Goal: Task Accomplishment & Management: Manage account settings

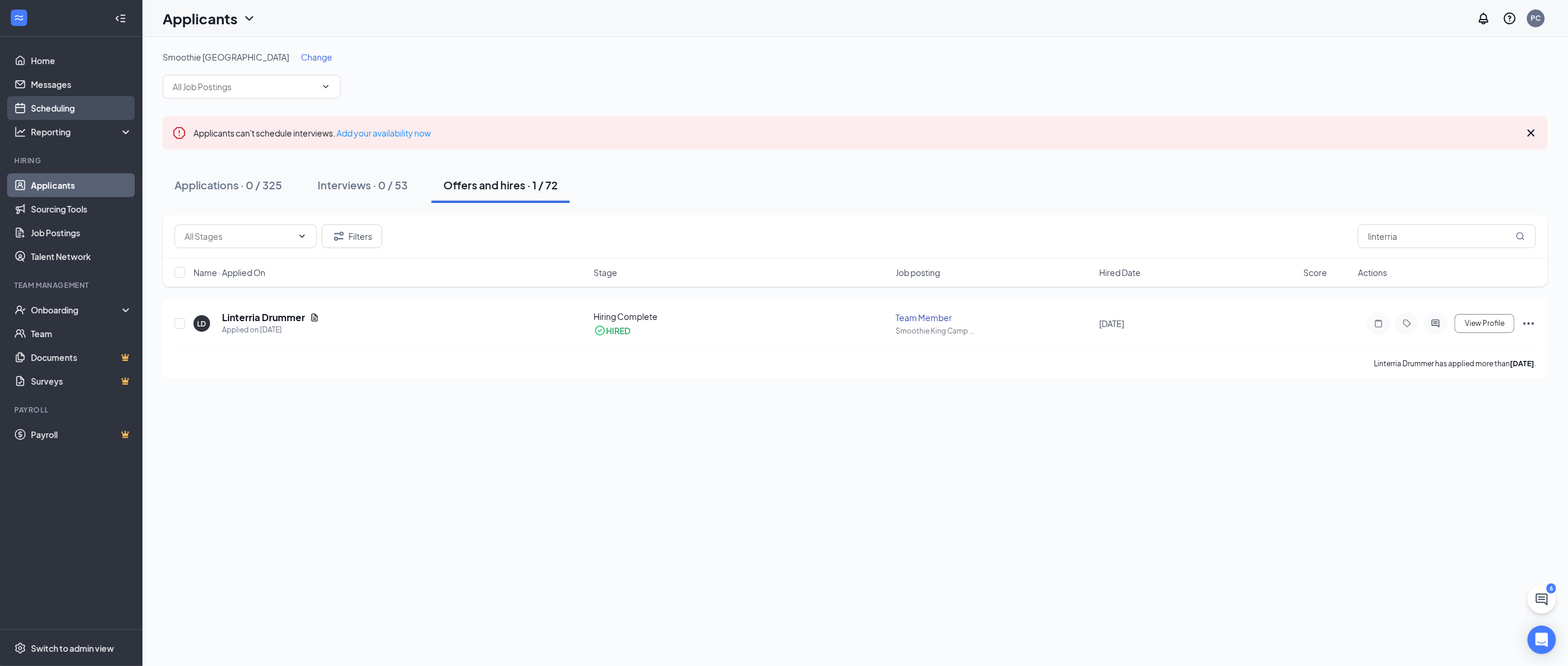
click at [43, 107] on link "Scheduling" at bounding box center [81, 108] width 102 height 24
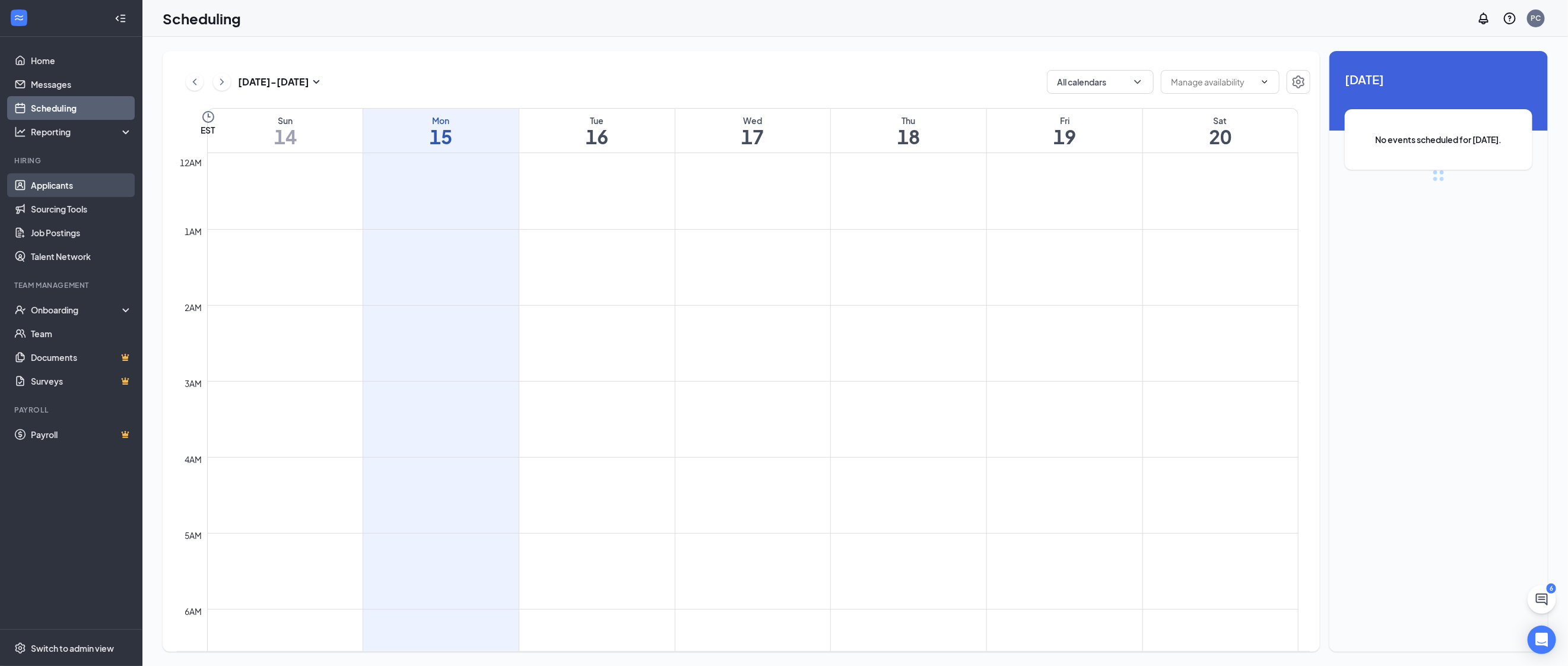
scroll to position [583, 0]
click at [64, 187] on link "Applicants" at bounding box center [81, 186] width 102 height 24
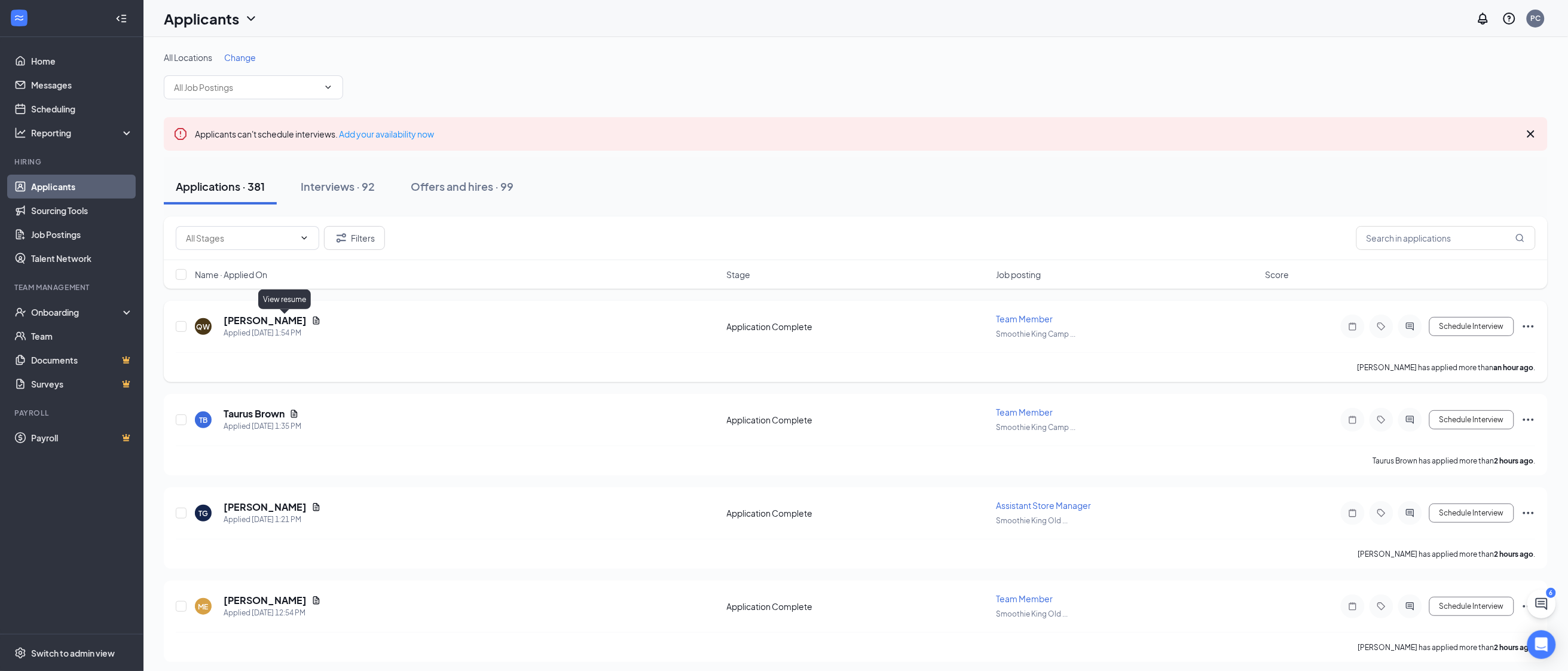
click at [311, 322] on icon "Document" at bounding box center [316, 321] width 10 height 10
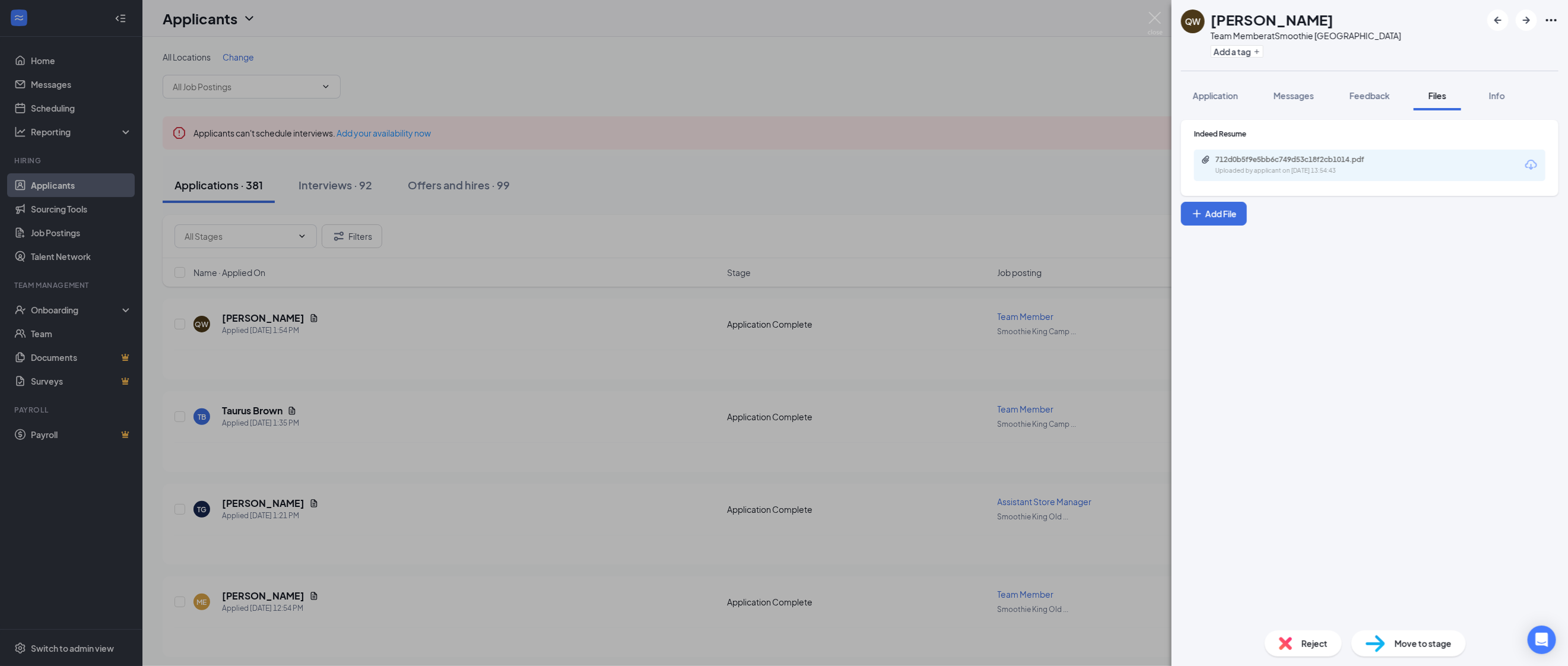
click at [1533, 167] on icon "Download" at bounding box center [1531, 165] width 15 height 15
drag, startPoint x: 293, startPoint y: 311, endPoint x: 285, endPoint y: 311, distance: 8.0
click at [293, 311] on div "QW [PERSON_NAME] Team Member at Smoothie [GEOGRAPHIC_DATA] Add a tag Applicatio…" at bounding box center [784, 333] width 1568 height 666
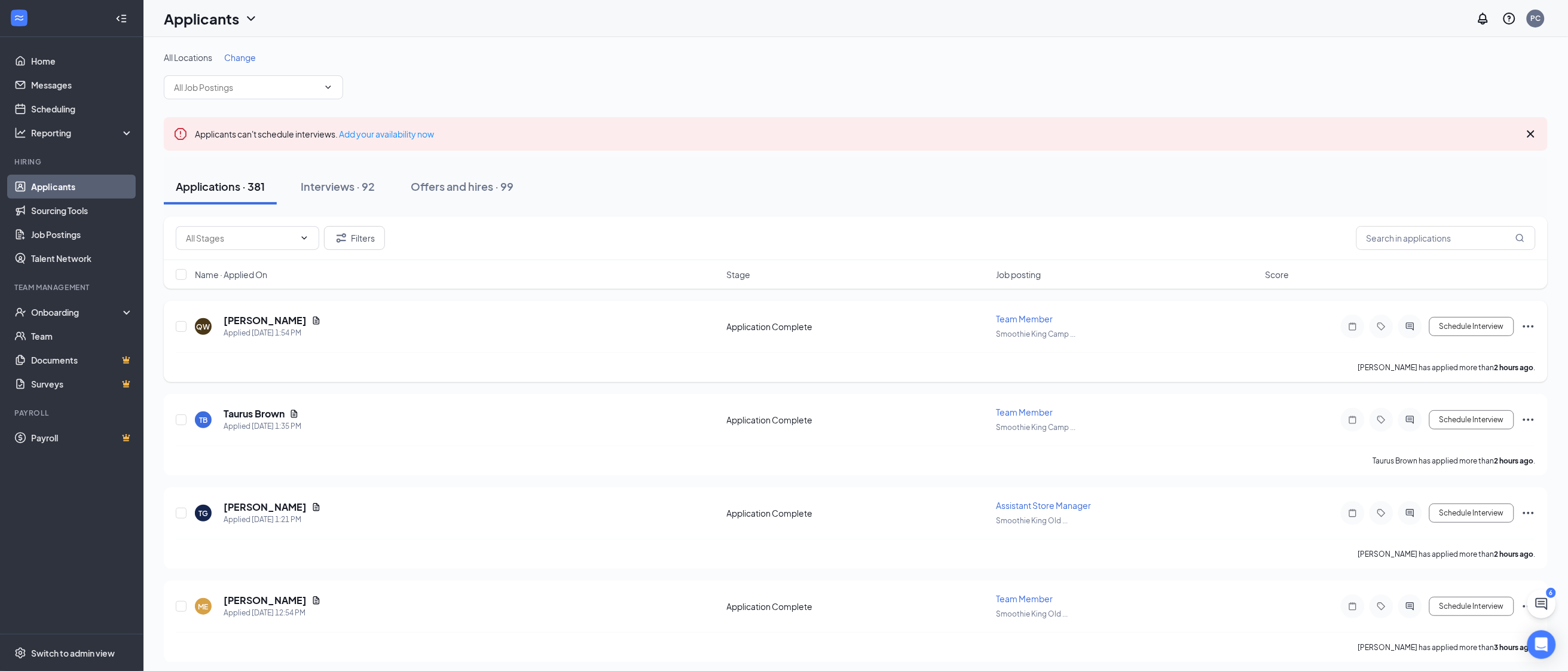
click at [311, 318] on icon "Document" at bounding box center [316, 321] width 10 height 10
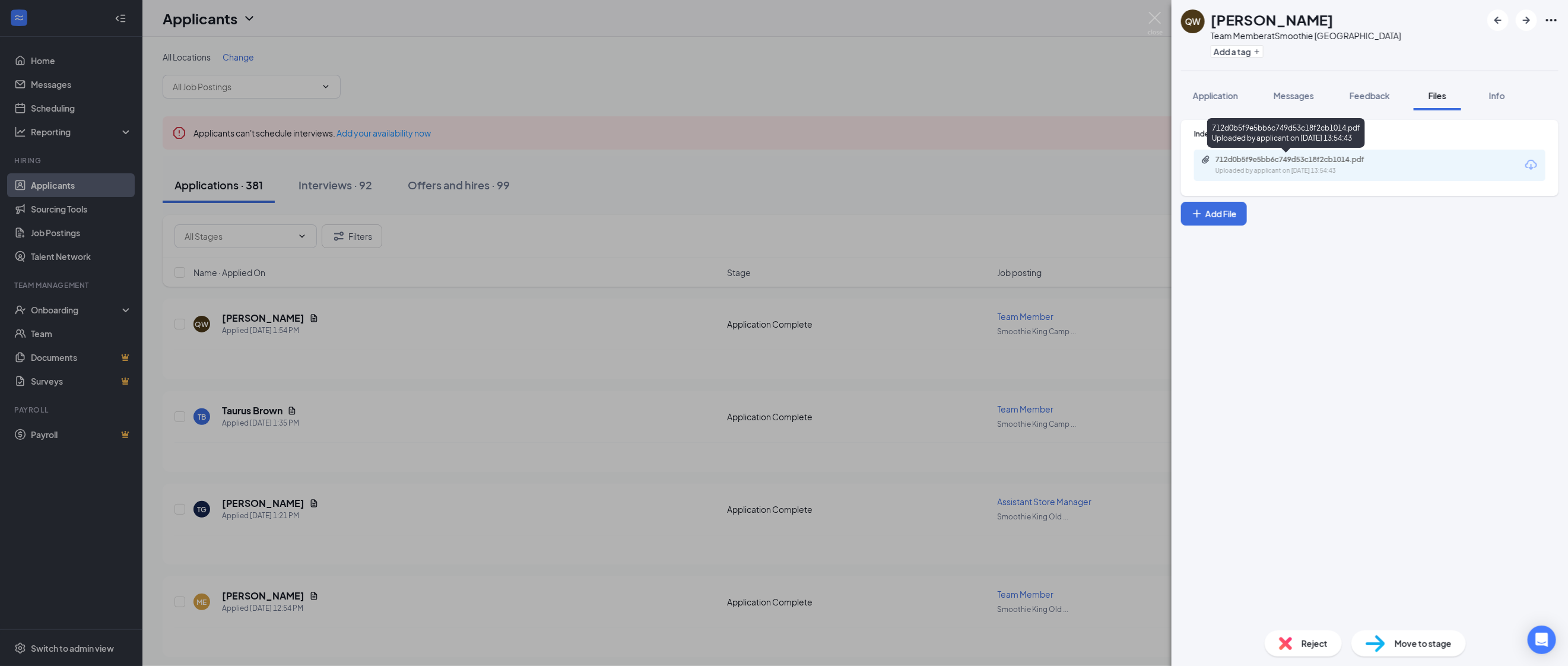
click at [1307, 161] on div "712d0b5f9e5bb6c749d53c18f2cb1014.pdf" at bounding box center [1298, 159] width 166 height 9
